Goal: Task Accomplishment & Management: Manage account settings

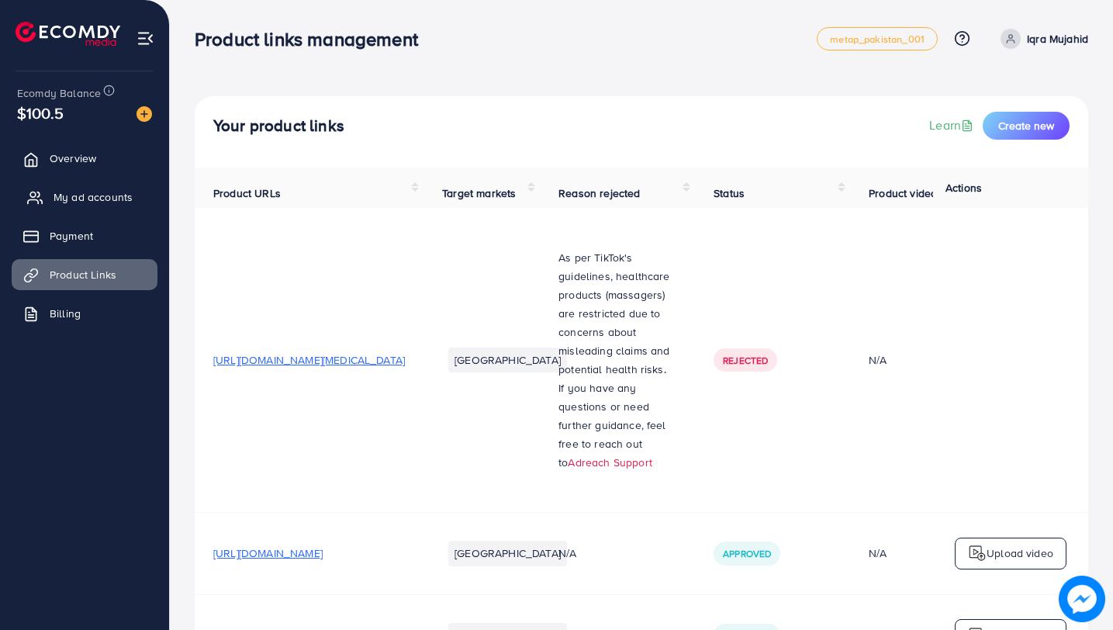
click at [112, 197] on span "My ad accounts" at bounding box center [93, 197] width 79 height 16
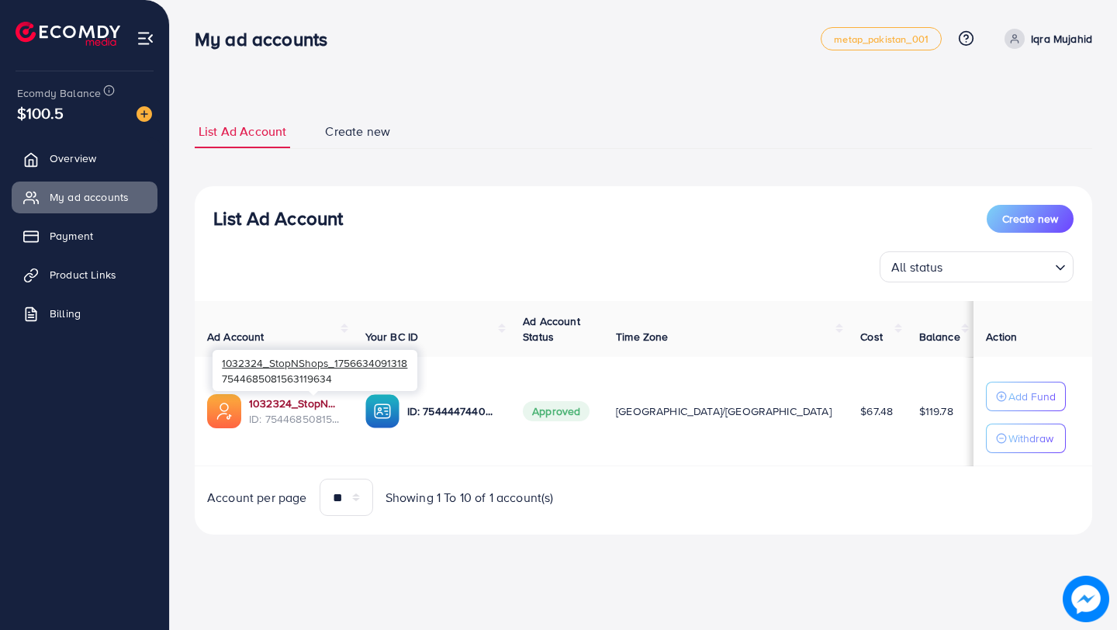
click at [276, 405] on link "1032324_StopNShops_1756634091318" at bounding box center [295, 403] width 92 height 16
